Goal: Transaction & Acquisition: Purchase product/service

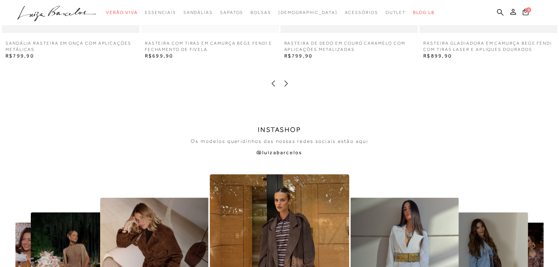
scroll to position [1526, 0]
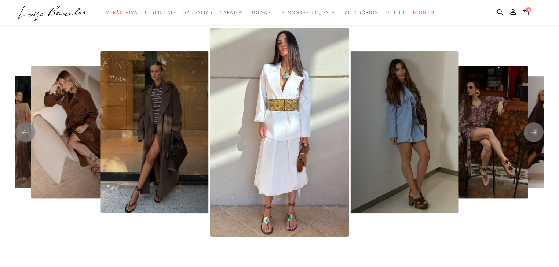
click at [72, 11] on icon ".a{fill-rule:evenodd;}" at bounding box center [56, 13] width 79 height 15
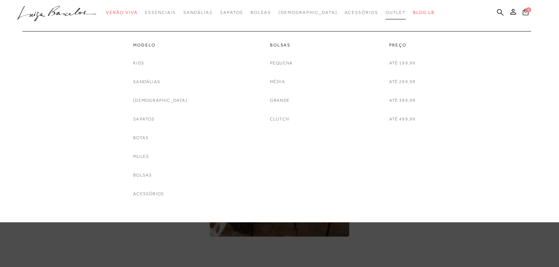
click at [385, 13] on span "Outlet" at bounding box center [395, 12] width 21 height 5
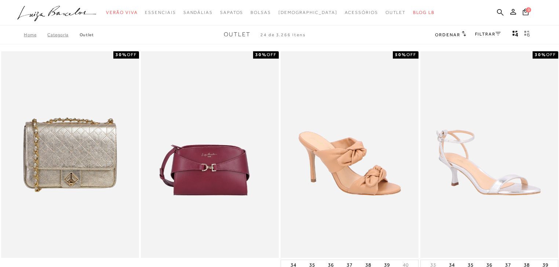
click at [45, 15] on icon ".a{fill-rule:evenodd;}" at bounding box center [56, 13] width 79 height 15
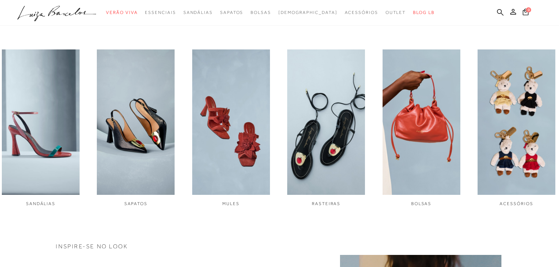
scroll to position [323, 0]
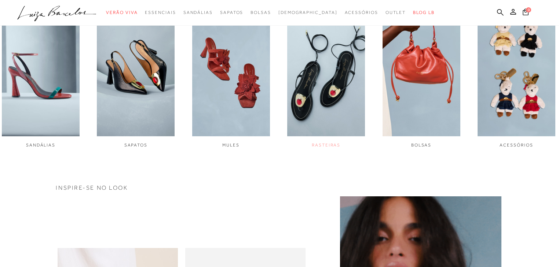
click at [332, 72] on img "4 / 6" at bounding box center [326, 64] width 78 height 146
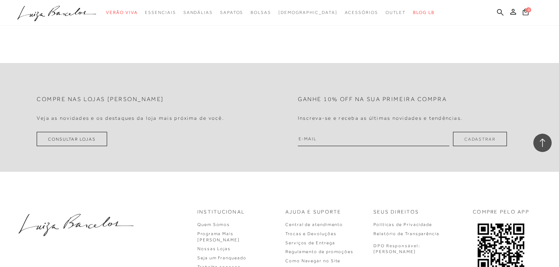
scroll to position [1467, 0]
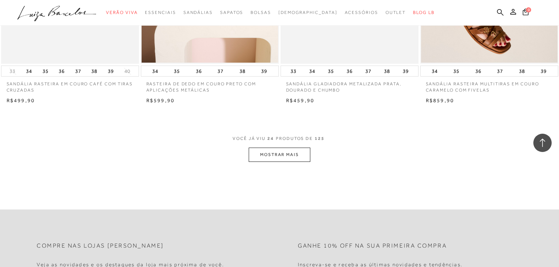
click at [296, 153] on button "MOSTRAR MAIS" at bounding box center [280, 155] width 62 height 14
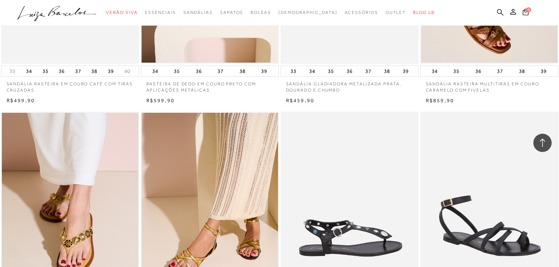
scroll to position [1614, 0]
